Goal: Navigation & Orientation: Find specific page/section

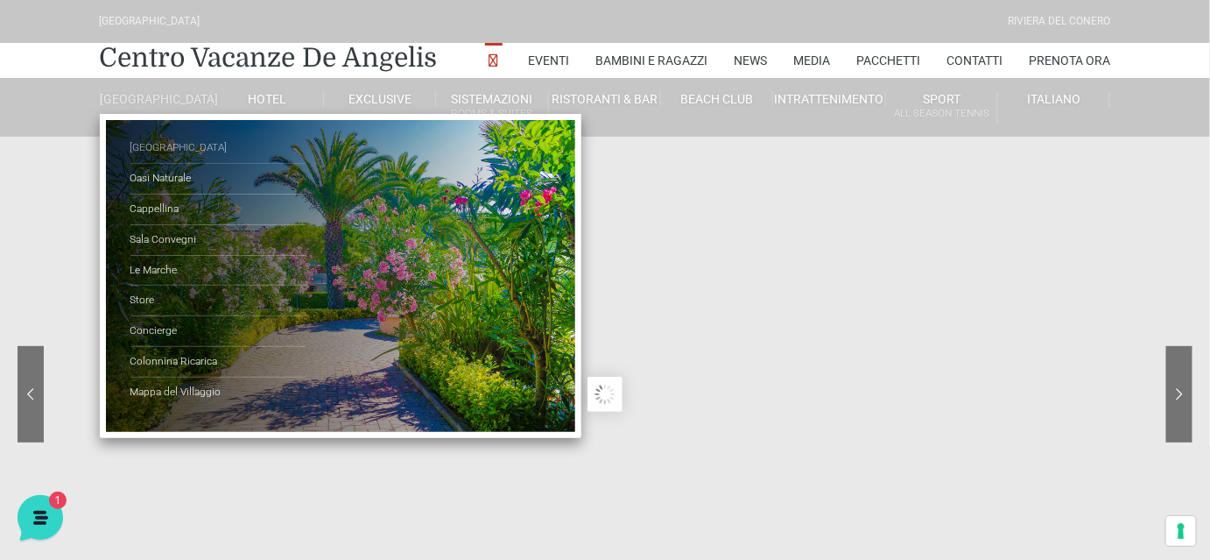
click at [158, 155] on link "[GEOGRAPHIC_DATA]" at bounding box center [217, 148] width 175 height 31
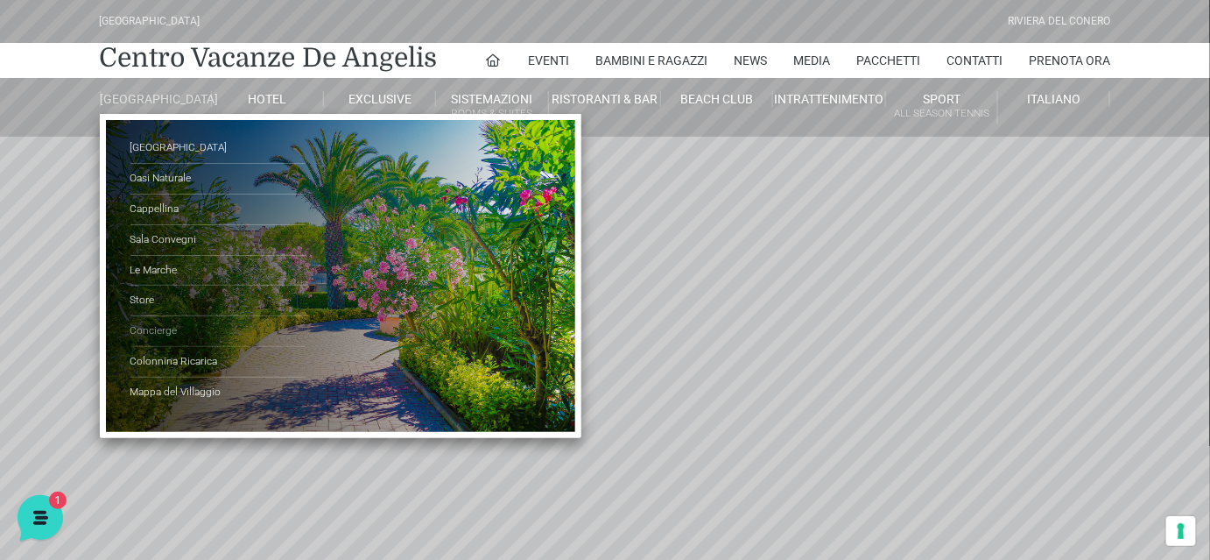
click at [166, 340] on link "Concierge" at bounding box center [217, 331] width 175 height 31
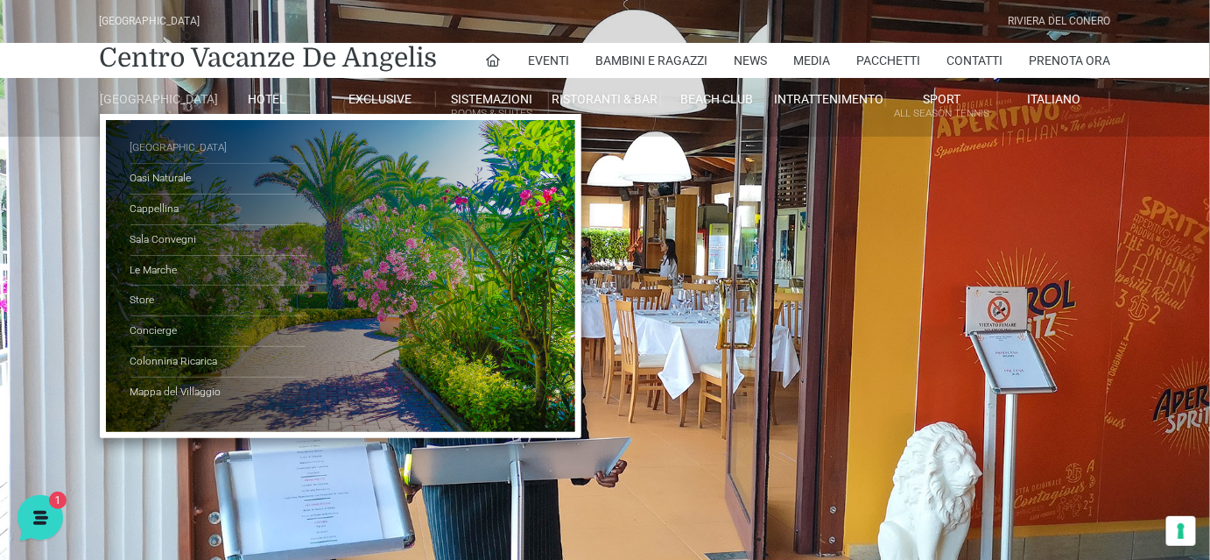
click at [180, 154] on link "[GEOGRAPHIC_DATA]" at bounding box center [217, 148] width 175 height 31
